Goal: Use online tool/utility: Utilize a website feature to perform a specific function

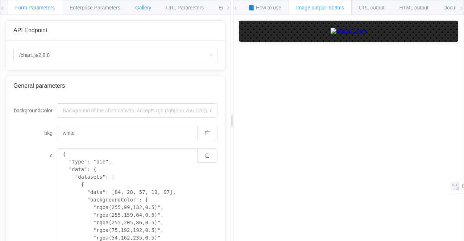
click at [142, 10] on span "Gallery" at bounding box center [143, 8] width 16 height 6
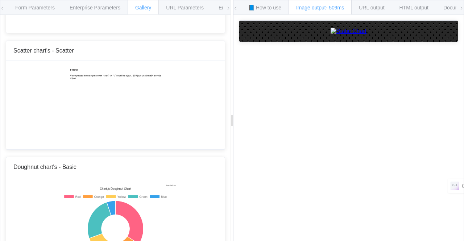
scroll to position [1961, 0]
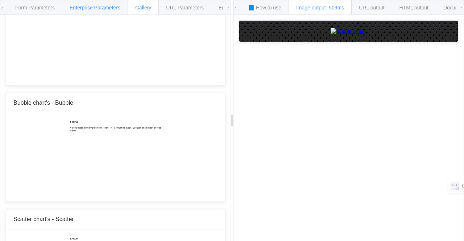
click at [112, 11] on div "Enterprise Parameters" at bounding box center [95, 7] width 66 height 15
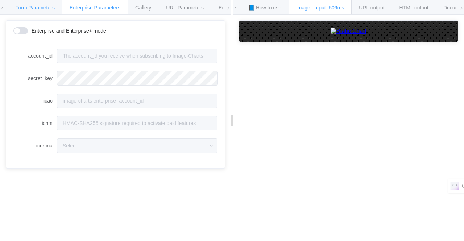
click at [40, 3] on div "Form Parameters" at bounding box center [35, 7] width 55 height 15
